Goal: Check status

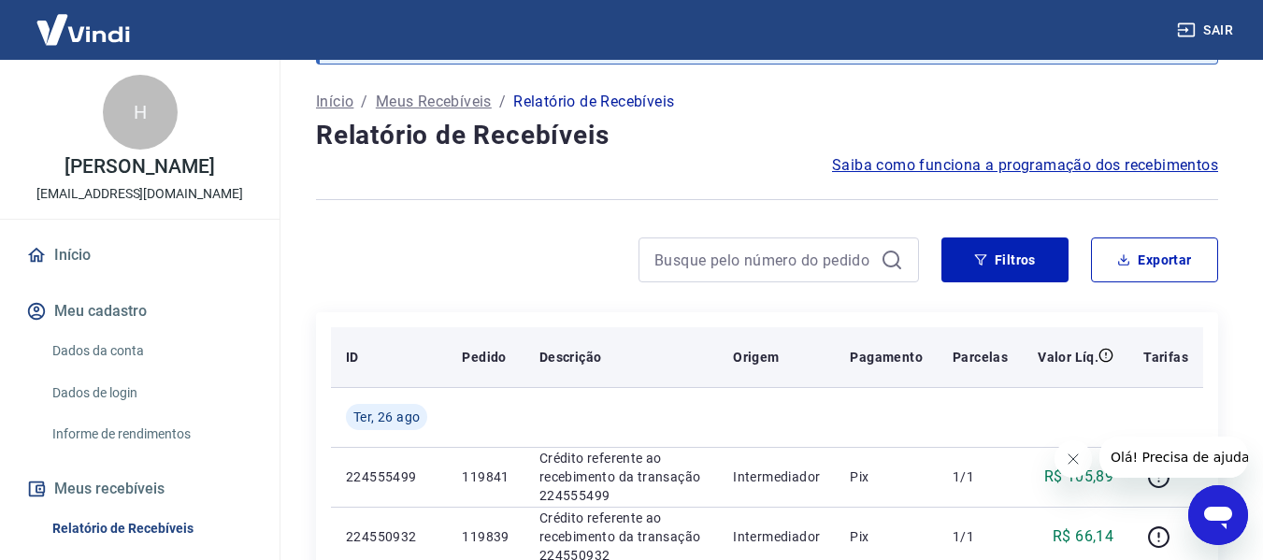
scroll to position [187, 0]
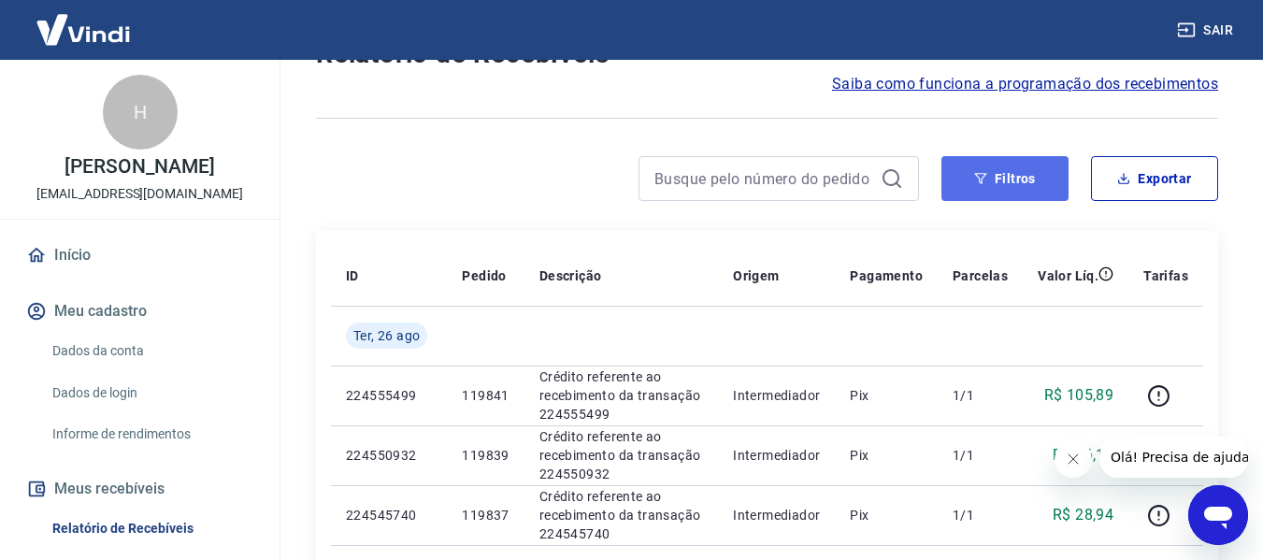
click at [995, 181] on button "Filtros" at bounding box center [1004, 178] width 127 height 45
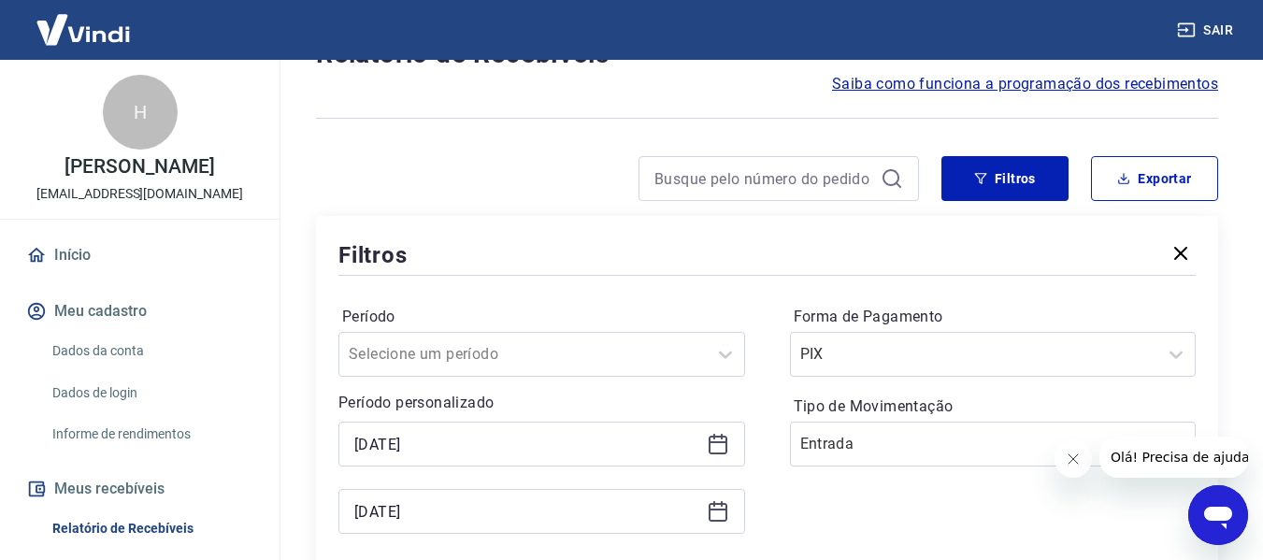
click at [707, 439] on icon at bounding box center [718, 444] width 22 height 22
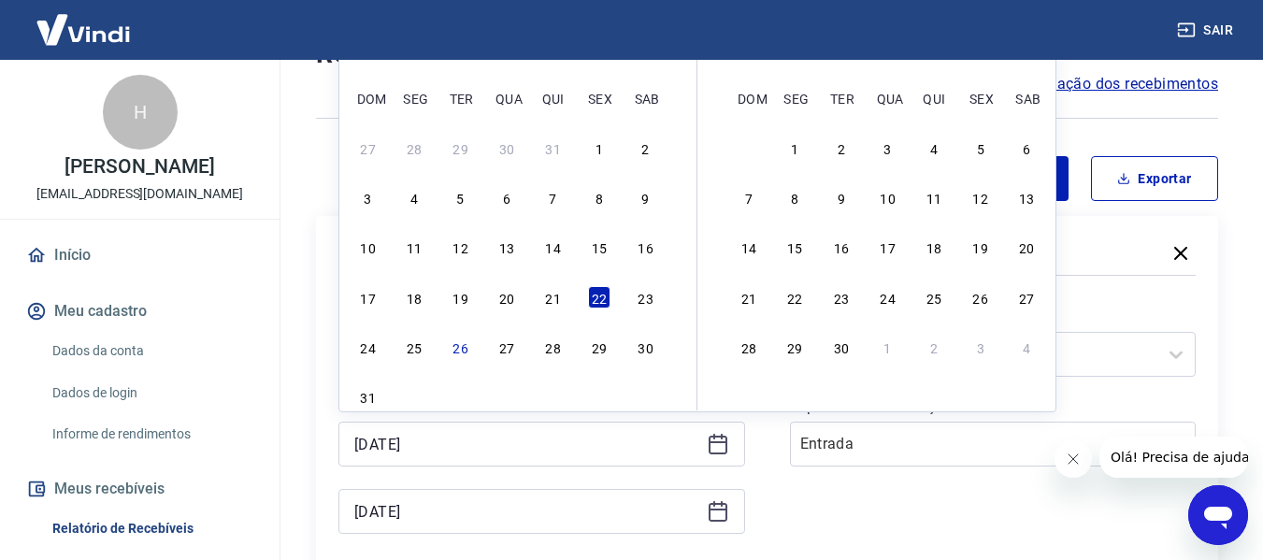
drag, startPoint x: 366, startPoint y: 351, endPoint x: 467, endPoint y: 358, distance: 101.2
click at [367, 351] on div "24" at bounding box center [368, 347] width 22 height 22
type input "[DATE]"
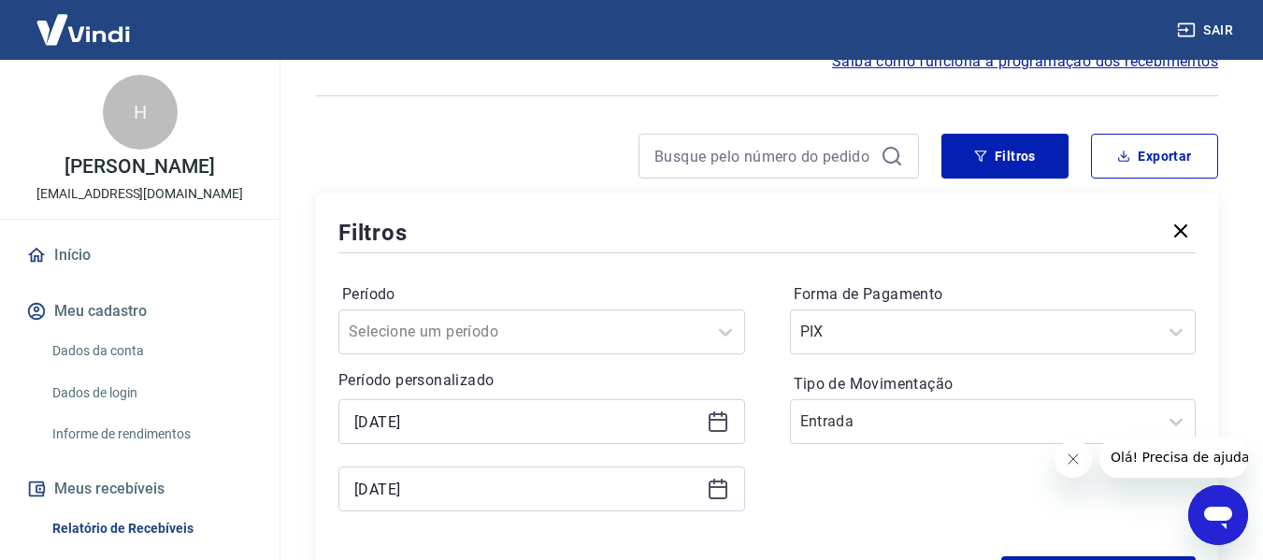
scroll to position [374, 0]
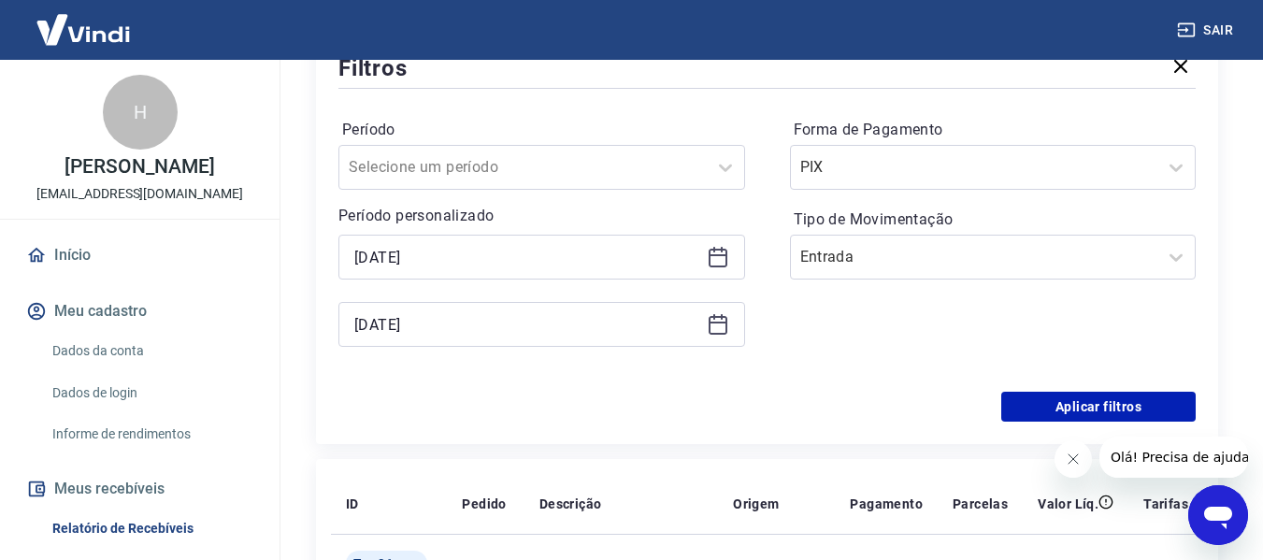
click at [709, 334] on icon at bounding box center [718, 325] width 19 height 19
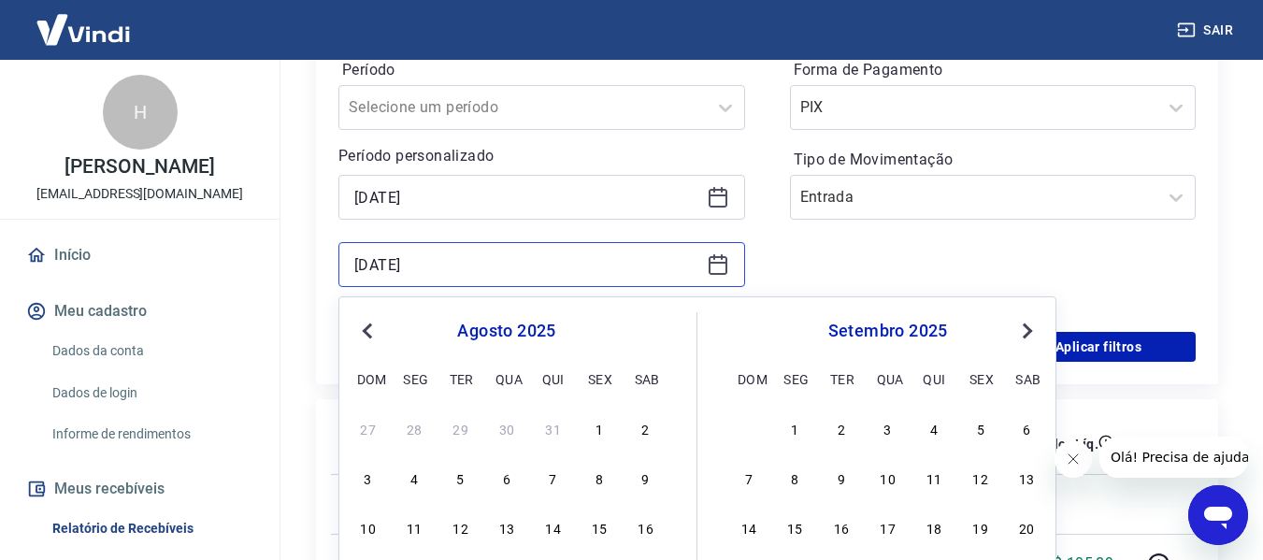
scroll to position [561, 0]
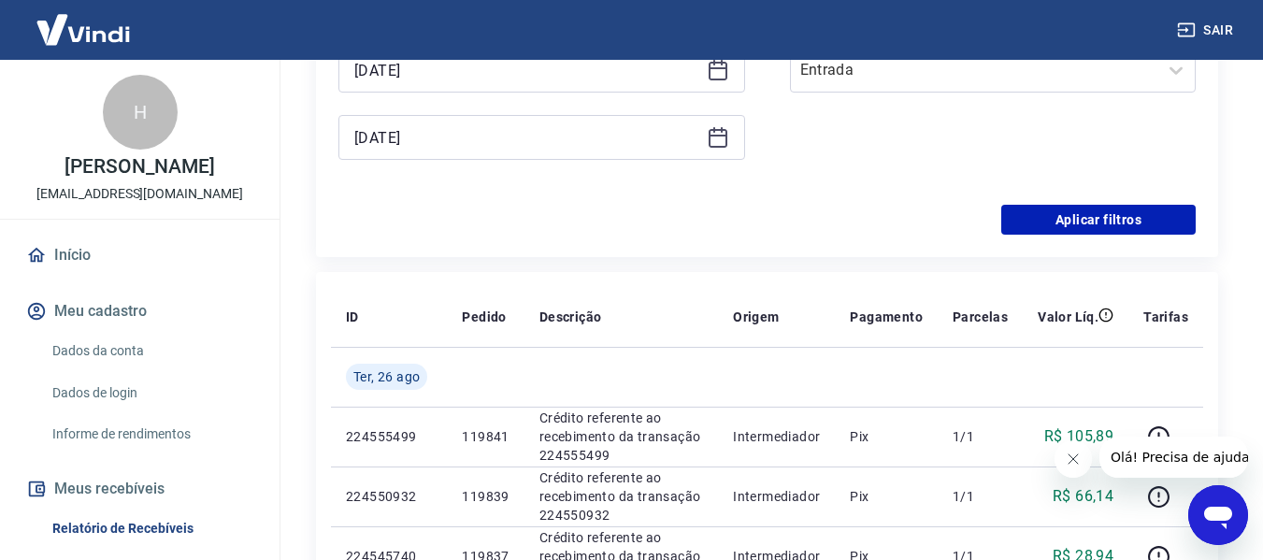
click at [863, 113] on div "Forma de Pagamento PIX Tipo de Movimentação Entrada" at bounding box center [993, 55] width 407 height 254
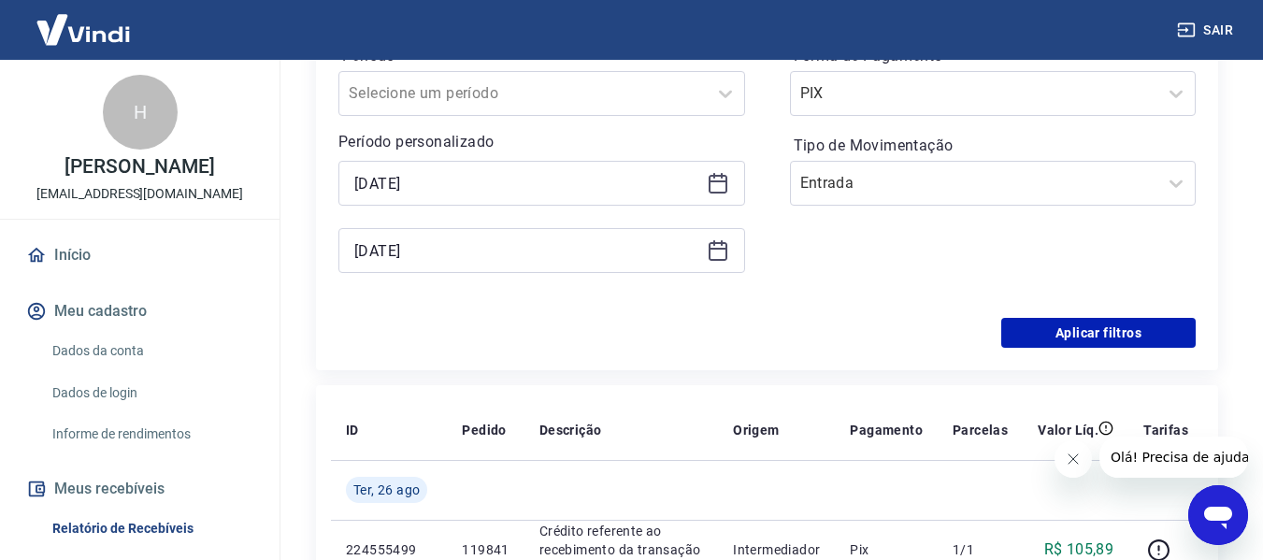
scroll to position [280, 0]
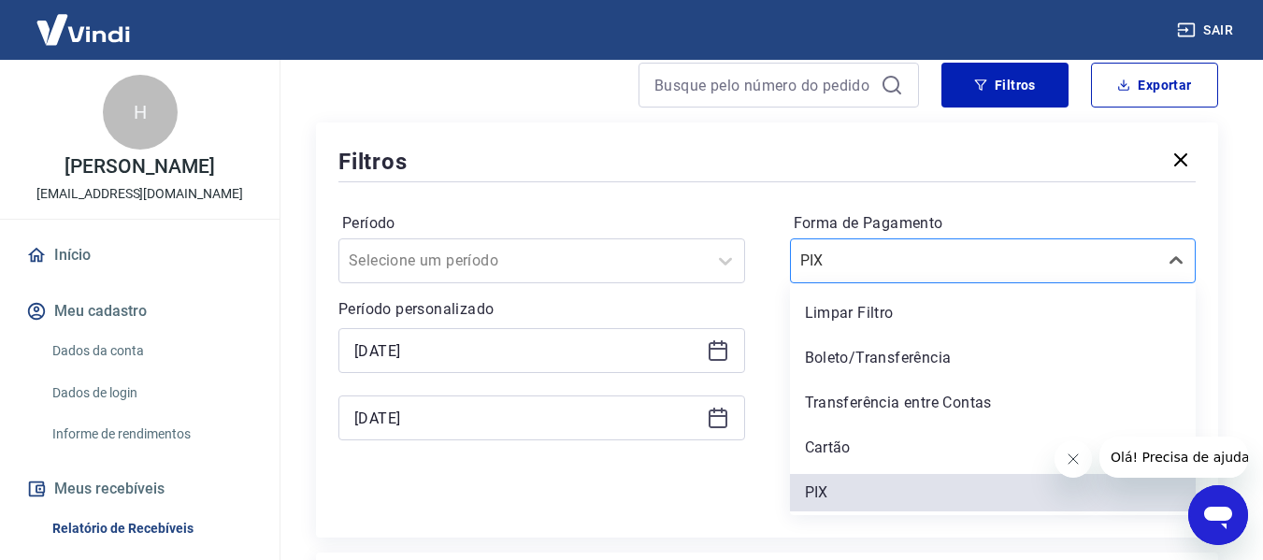
click at [875, 266] on input "Forma de Pagamento" at bounding box center [894, 261] width 189 height 22
click at [839, 354] on div "Boleto/Transferência" at bounding box center [993, 357] width 407 height 37
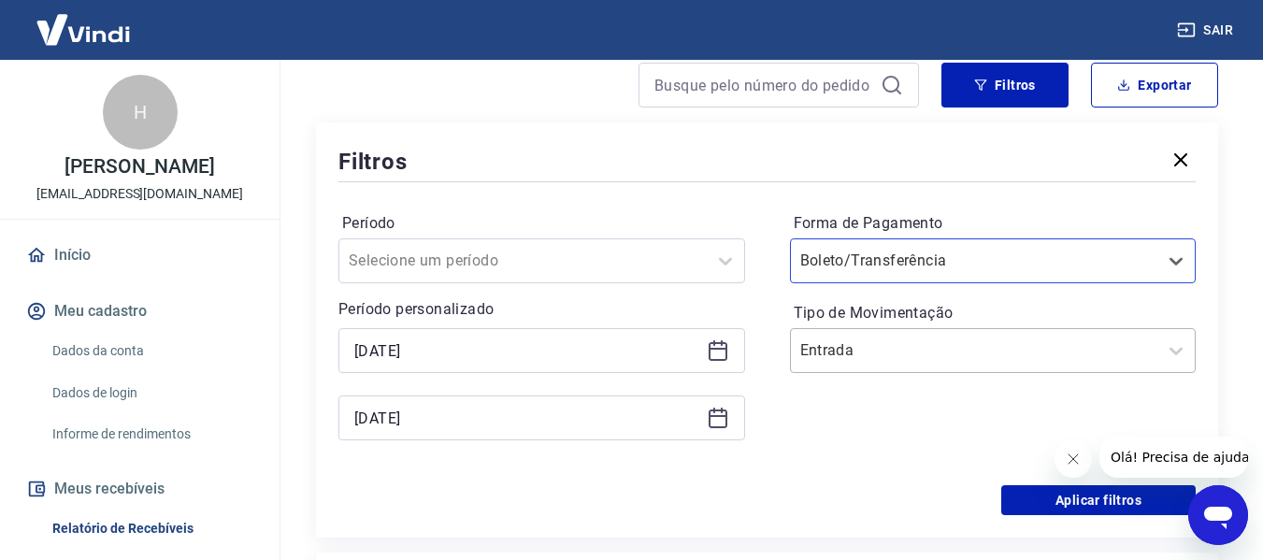
click at [879, 354] on input "Tipo de Movimentação" at bounding box center [894, 350] width 189 height 22
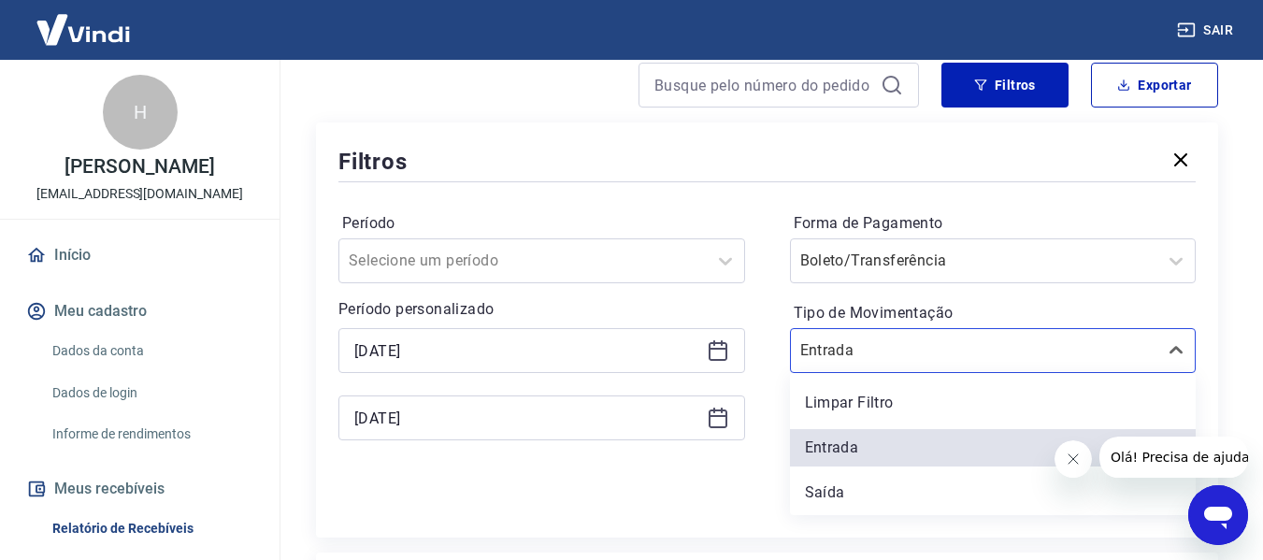
click at [851, 408] on div "Limpar Filtro" at bounding box center [993, 402] width 407 height 37
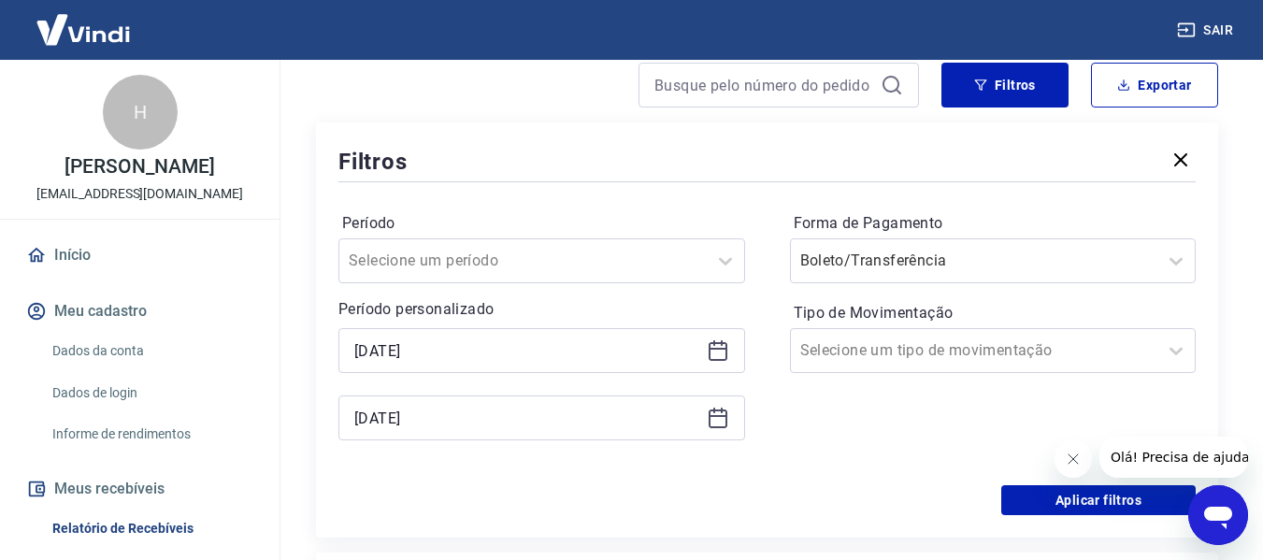
scroll to position [561, 0]
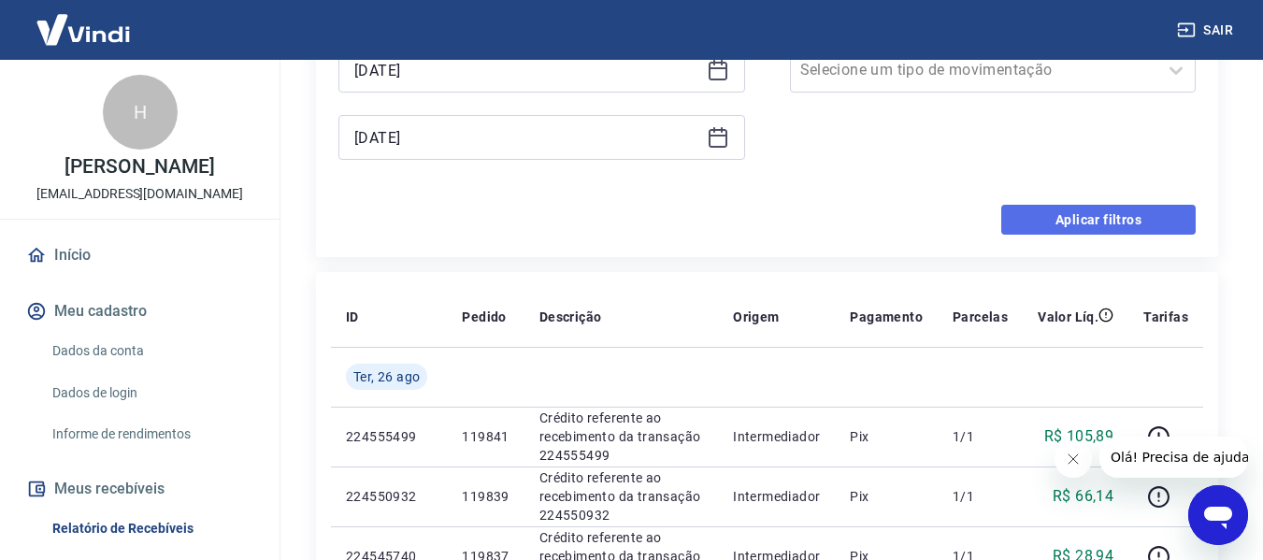
click at [1087, 225] on button "Aplicar filtros" at bounding box center [1098, 220] width 194 height 30
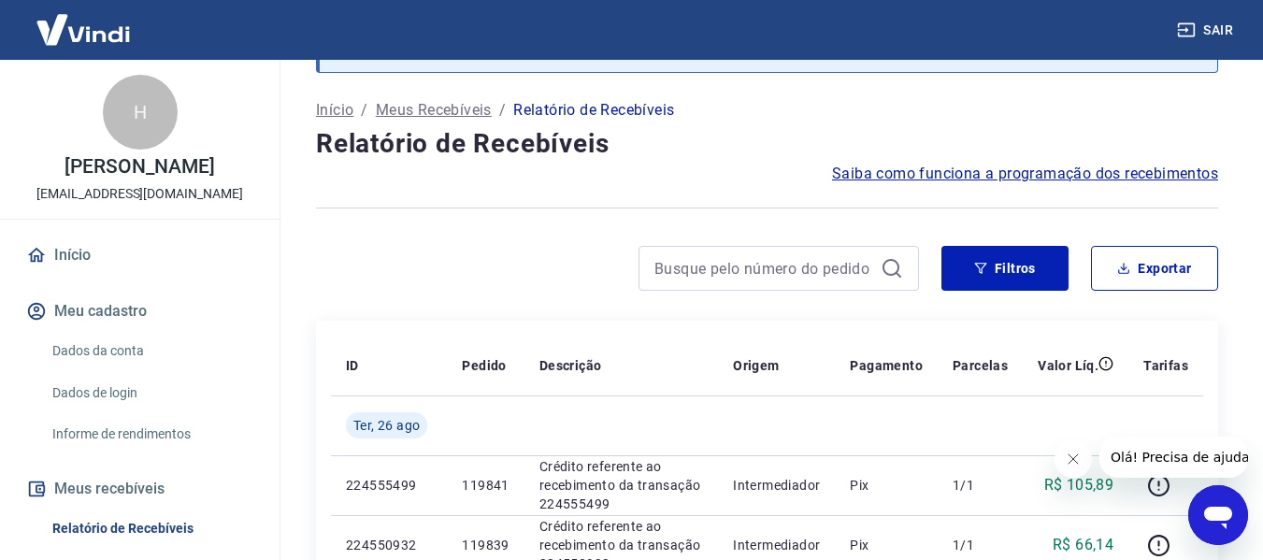
scroll to position [561, 0]
